Goal: Check status: Check status

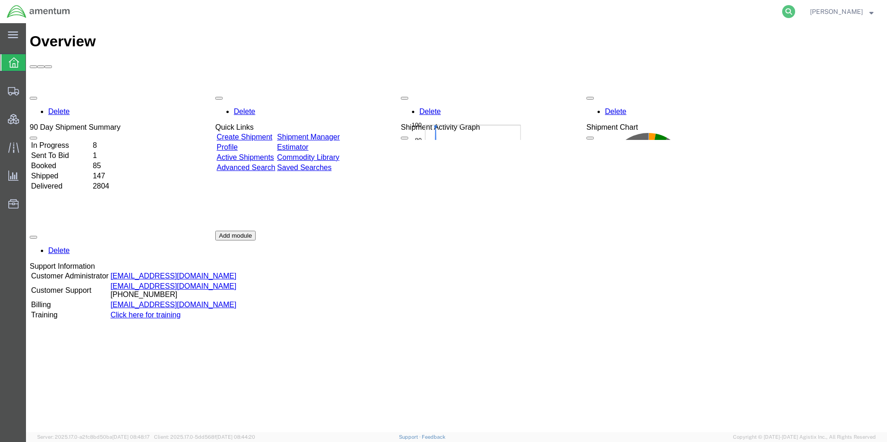
click at [795, 9] on icon at bounding box center [788, 11] width 13 height 13
click at [740, 11] on input "search" at bounding box center [641, 11] width 282 height 22
type input "56504658"
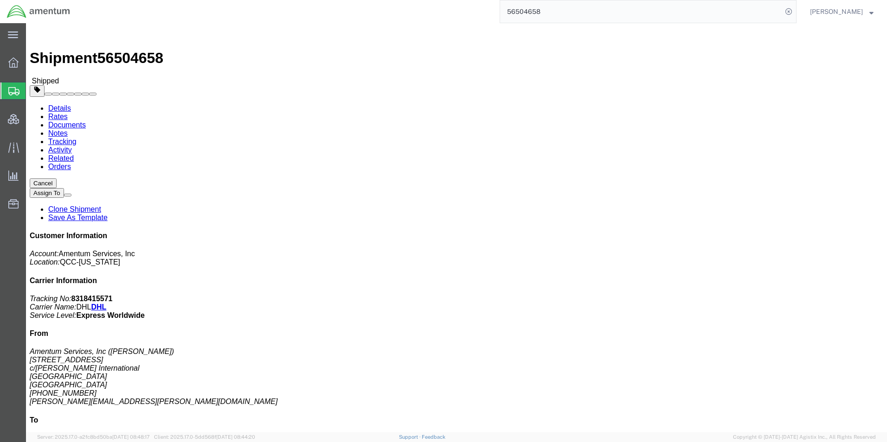
click b "8318415571"
drag, startPoint x: 760, startPoint y: 119, endPoint x: 724, endPoint y: 119, distance: 35.7
click p "Tracking No: 8318415571 Carrier Name: DHL DHL Service Level: Express Worldwide"
drag, startPoint x: 724, startPoint y: 119, endPoint x: 729, endPoint y: 120, distance: 4.7
copy b "8318415571"
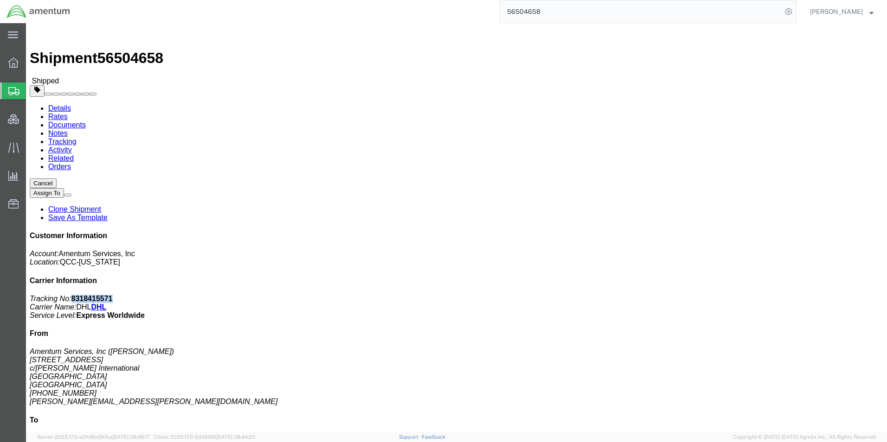
click img
